Goal: Task Accomplishment & Management: Complete application form

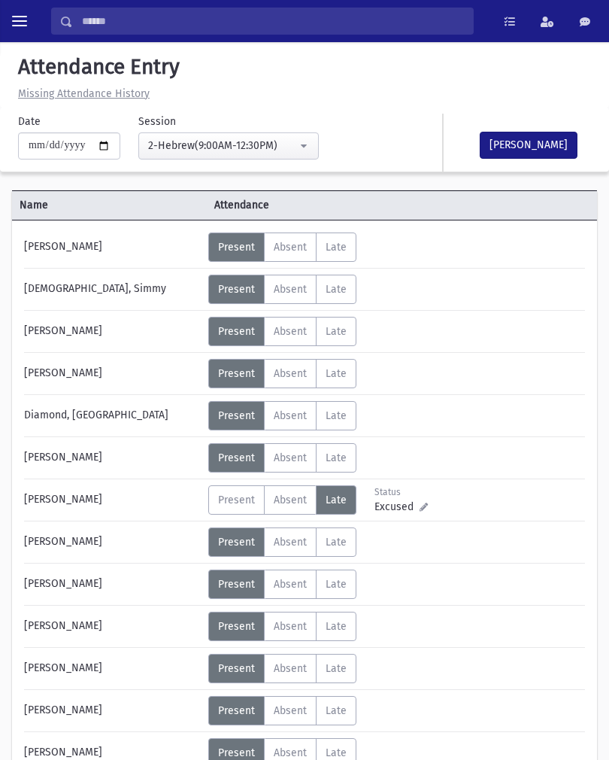
click at [23, 34] on button "toggle menu" at bounding box center [19, 21] width 27 height 27
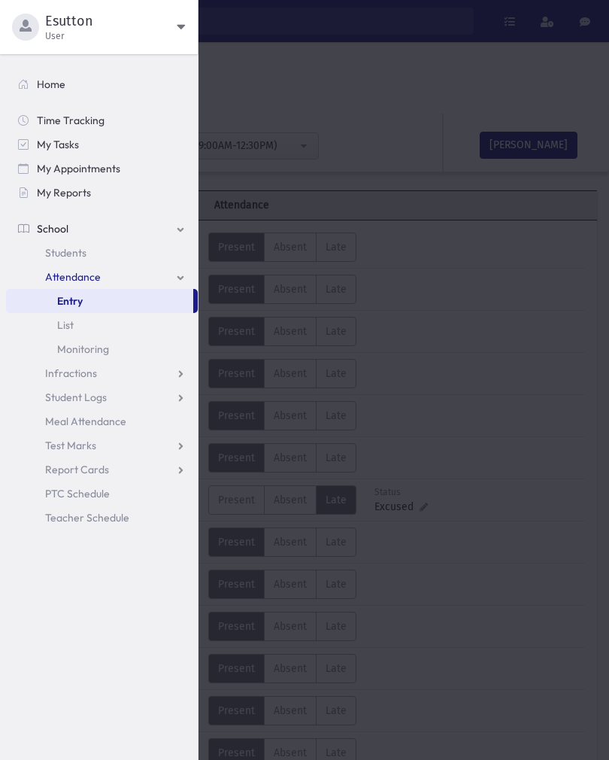
click at [77, 296] on span "Entry" at bounding box center [70, 301] width 26 height 14
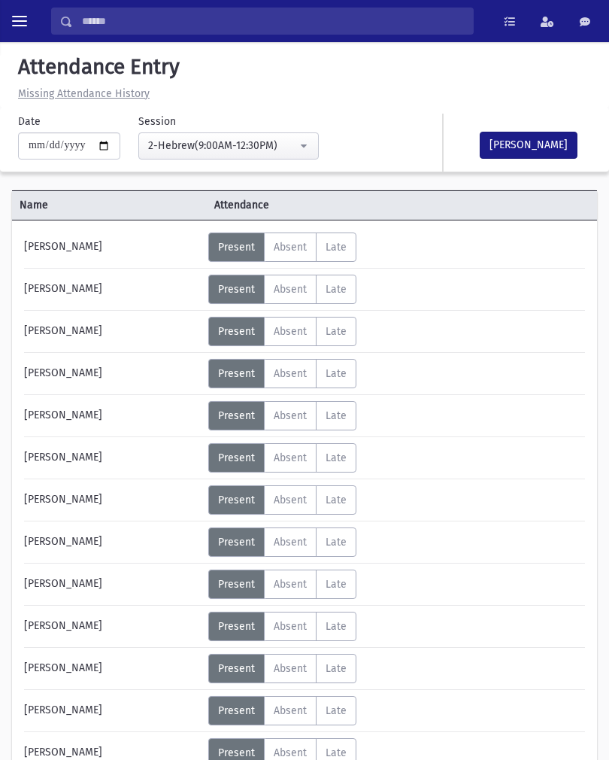
click at [11, 25] on button "toggle menu" at bounding box center [19, 21] width 27 height 27
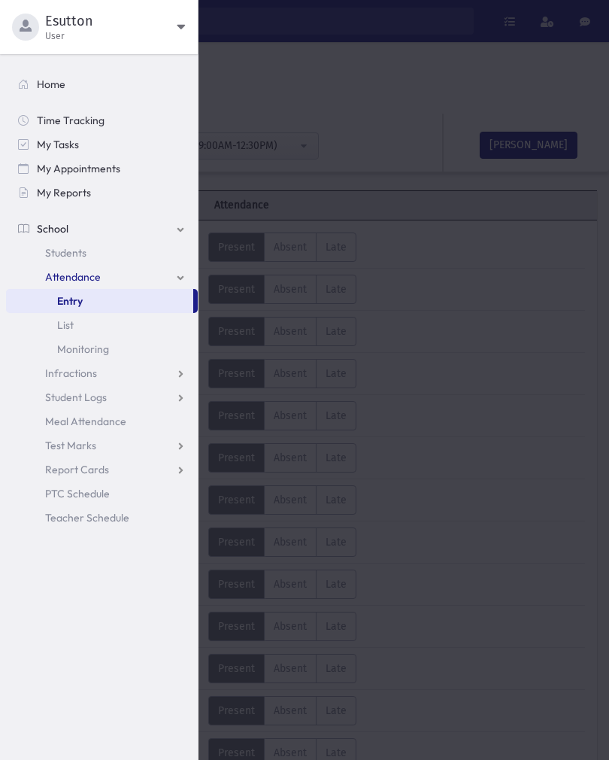
click at [184, 12] on button "Esutton User" at bounding box center [99, 27] width 198 height 54
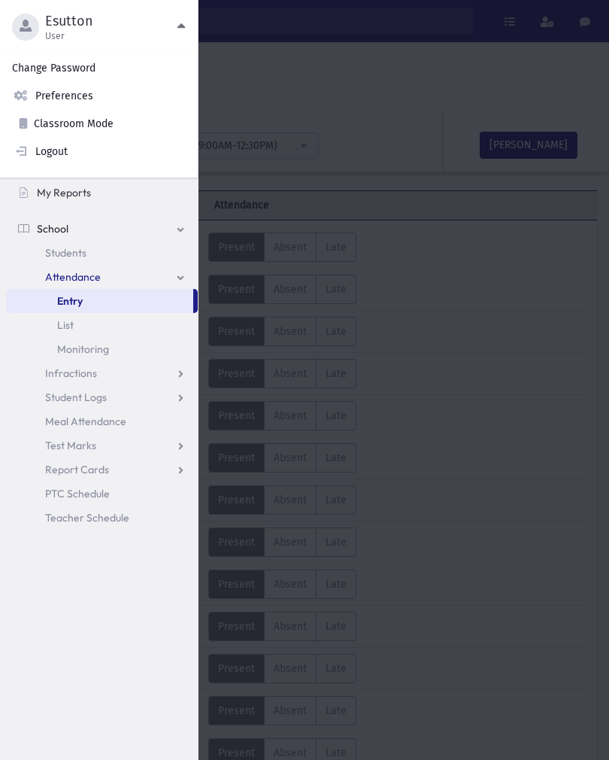
click at [65, 163] on link "Logout" at bounding box center [99, 152] width 198 height 28
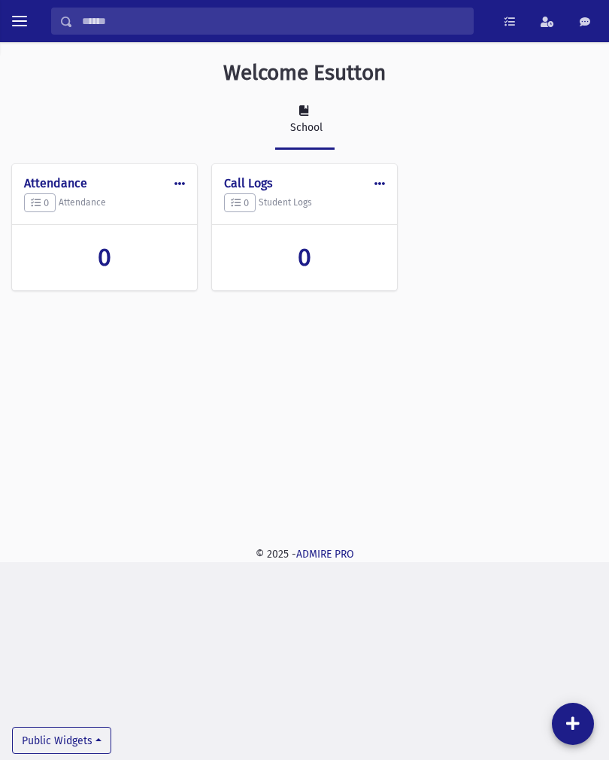
click at [24, 20] on span "toggle menu" at bounding box center [19, 21] width 15 height 2
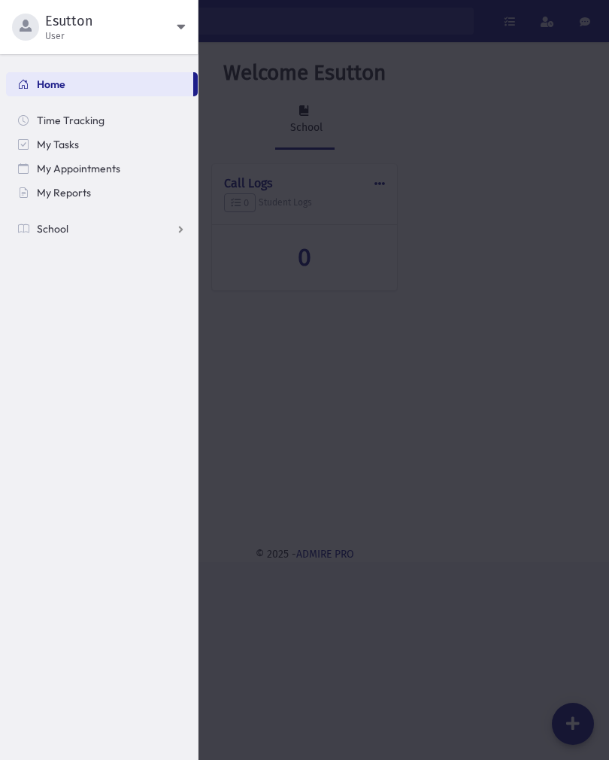
click at [193, 237] on link "School" at bounding box center [102, 229] width 192 height 24
click at [191, 281] on link "Attendance" at bounding box center [102, 277] width 192 height 24
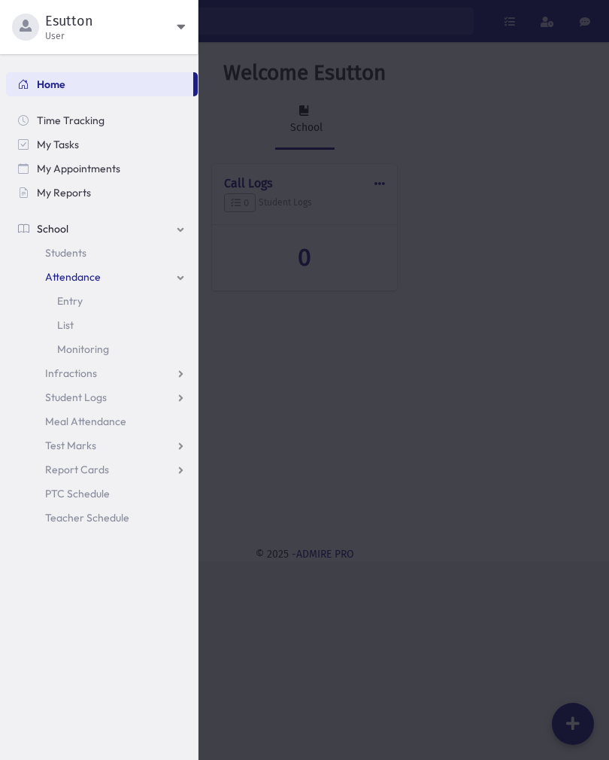
click at [74, 308] on link "Entry" at bounding box center [102, 301] width 192 height 24
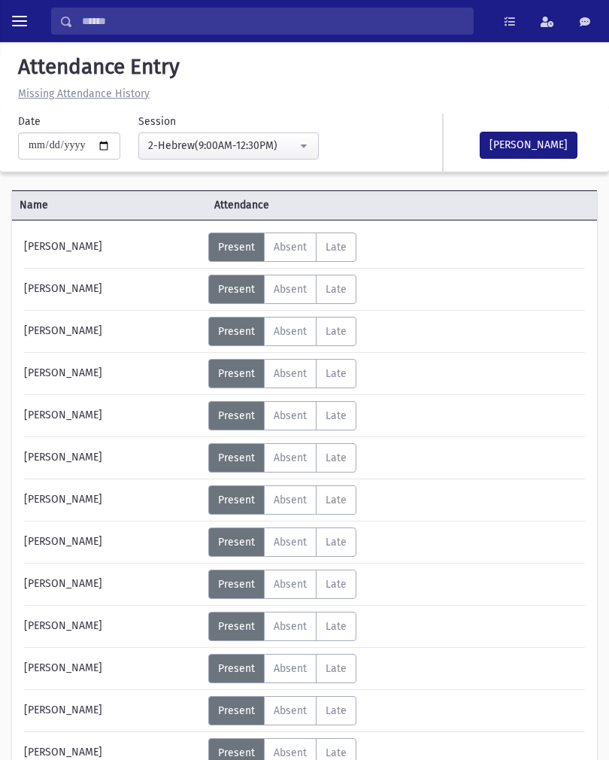
click at [301, 244] on span "Absent" at bounding box center [290, 247] width 33 height 13
click at [237, 232] on div "[PERSON_NAME] Status Unexcused Admin: Present P Absent Absent" at bounding box center [304, 569] width 585 height 698
click at [230, 254] on span "Present" at bounding box center [236, 247] width 37 height 13
click at [535, 136] on button "[PERSON_NAME]" at bounding box center [529, 145] width 98 height 27
